Goal: Leave review/rating

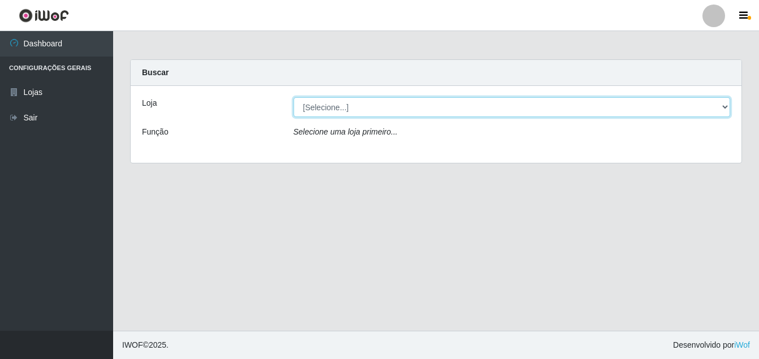
click at [401, 109] on select "[Selecione...] Ajubá Mercado" at bounding box center [511, 107] width 437 height 20
select select "402"
click at [293, 97] on select "[Selecione...] Ajubá Mercado" at bounding box center [511, 107] width 437 height 20
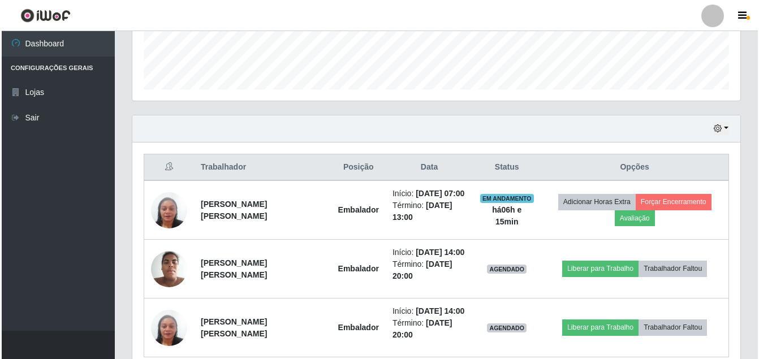
scroll to position [339, 0]
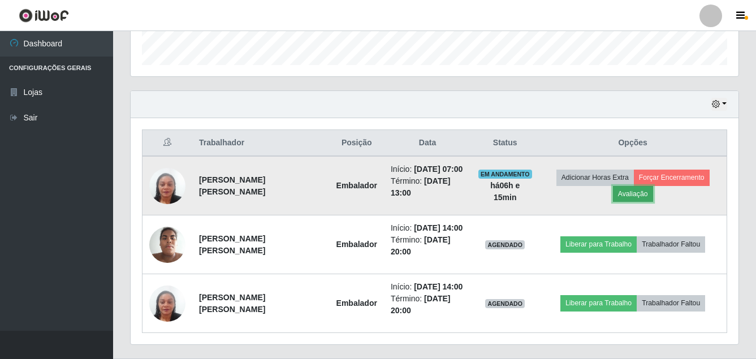
click at [629, 193] on button "Avaliação" at bounding box center [633, 194] width 40 height 16
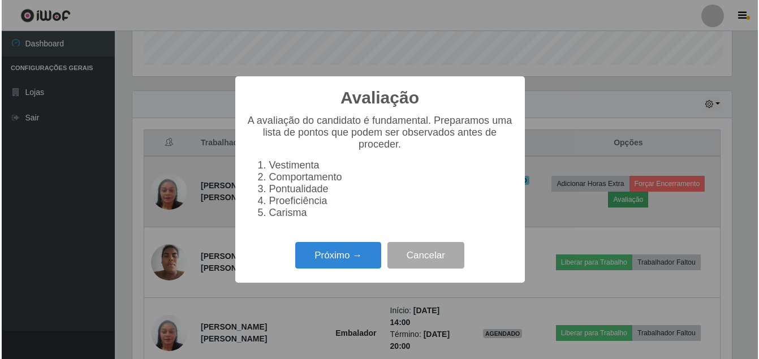
scroll to position [235, 602]
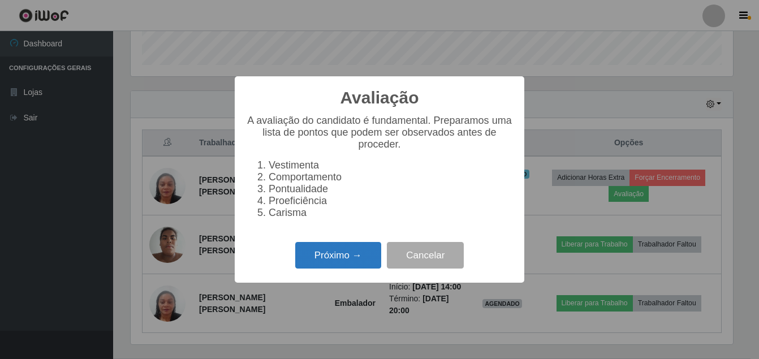
click at [320, 250] on button "Próximo →" at bounding box center [338, 255] width 86 height 27
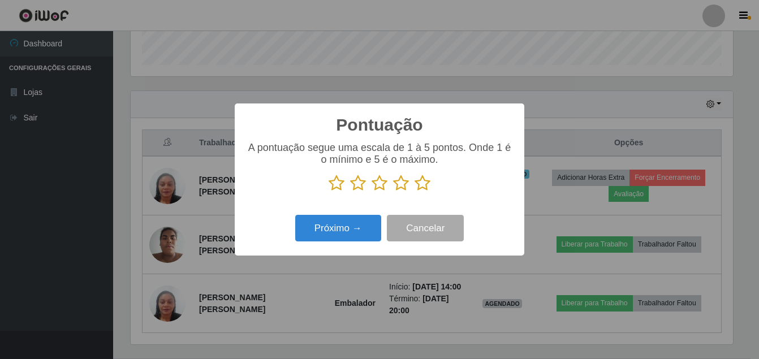
click at [421, 190] on icon at bounding box center [422, 183] width 16 height 17
click at [414, 192] on input "radio" at bounding box center [414, 192] width 0 height 0
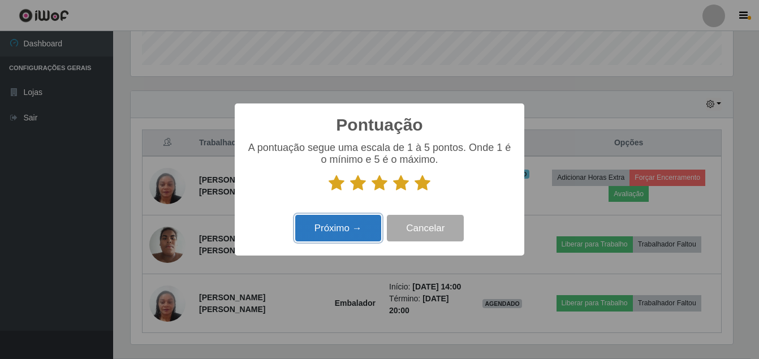
click at [326, 226] on button "Próximo →" at bounding box center [338, 228] width 86 height 27
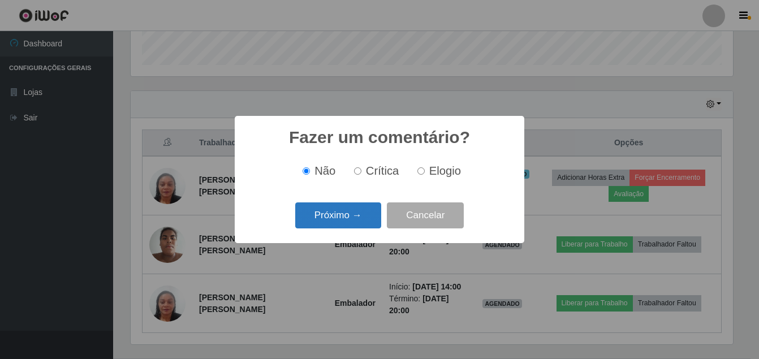
click at [335, 220] on button "Próximo →" at bounding box center [338, 215] width 86 height 27
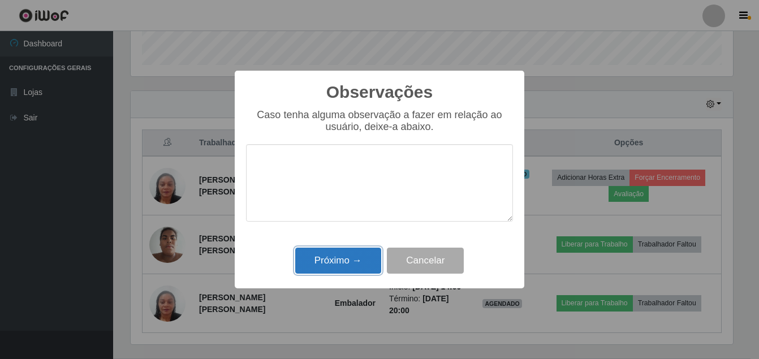
click at [340, 255] on button "Próximo →" at bounding box center [338, 261] width 86 height 27
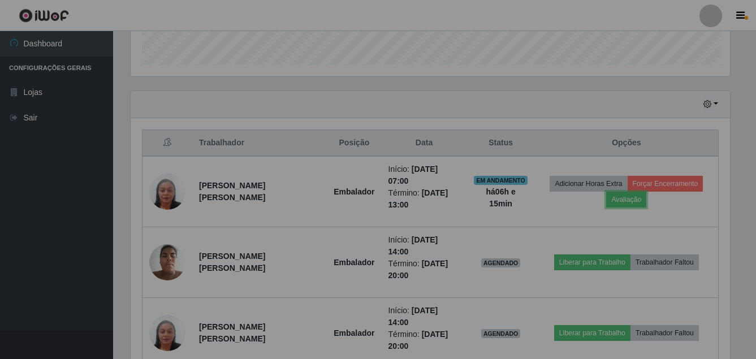
scroll to position [235, 608]
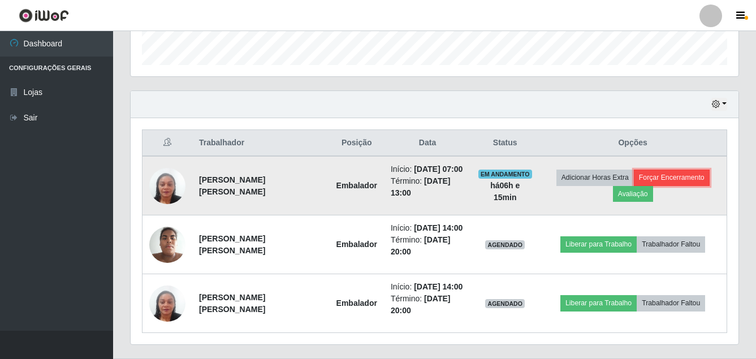
click at [683, 175] on button "Forçar Encerramento" at bounding box center [672, 178] width 76 height 16
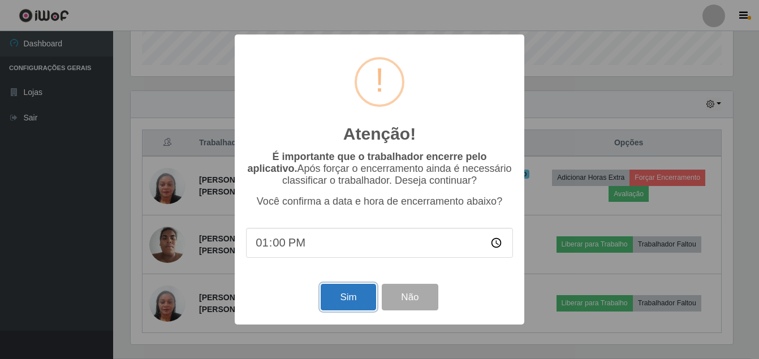
click at [357, 307] on button "Sim" at bounding box center [347, 297] width 55 height 27
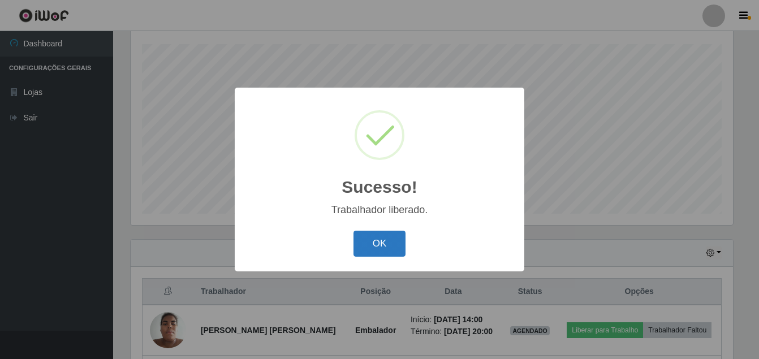
click at [372, 254] on button "OK" at bounding box center [379, 244] width 53 height 27
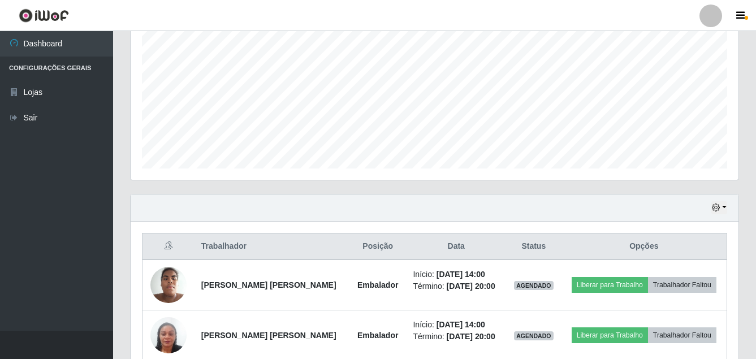
scroll to position [291, 0]
